Goal: Information Seeking & Learning: Learn about a topic

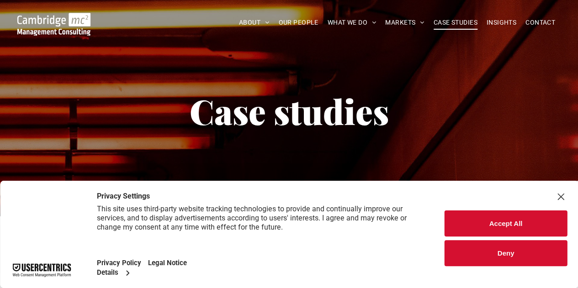
click at [484, 223] on button "Accept All" at bounding box center [505, 224] width 122 height 26
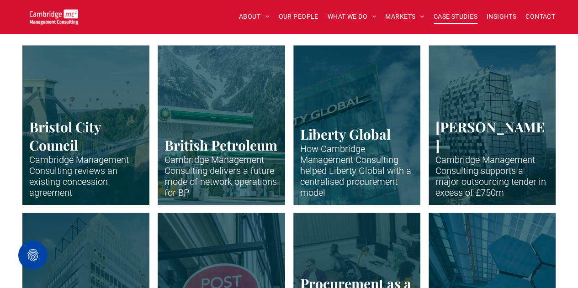
scroll to position [238, 0]
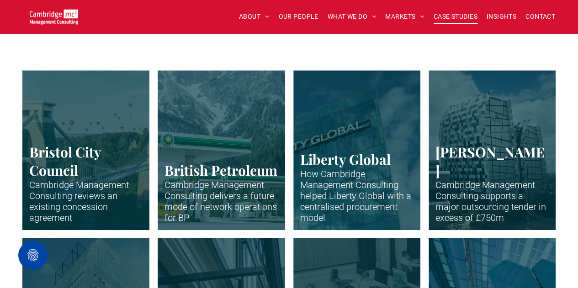
click at [61, 136] on link "Clifton suspension bridge in Bristol with many hot air balloons over the trees" at bounding box center [86, 150] width 135 height 169
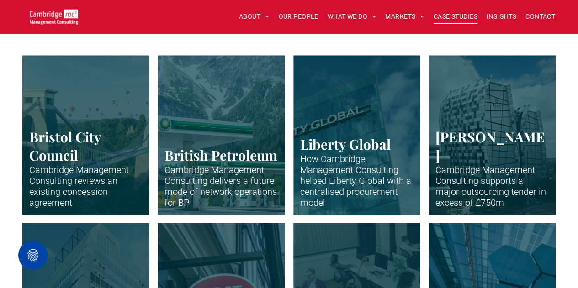
scroll to position [254, 0]
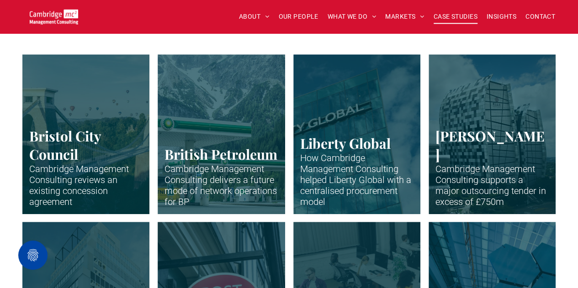
click at [342, 172] on link "Close-up of skyscraper with Liberty Global name" at bounding box center [356, 134] width 135 height 169
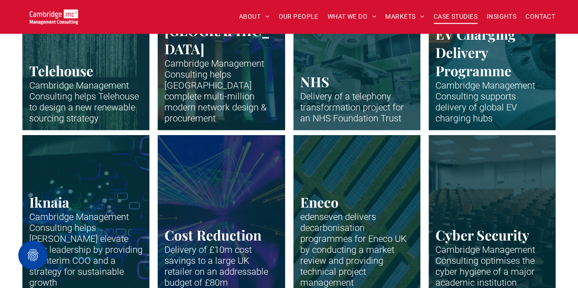
scroll to position [835, 0]
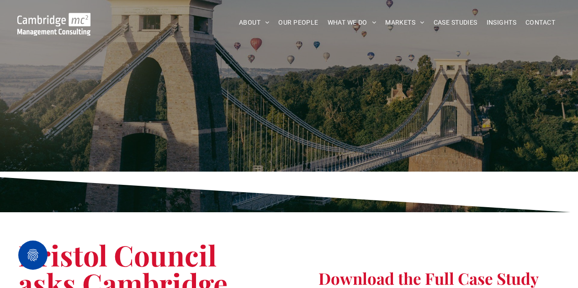
scroll to position [196, 0]
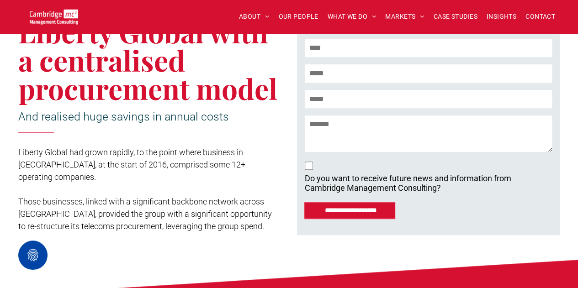
scroll to position [249, 0]
